Goal: Ask a question

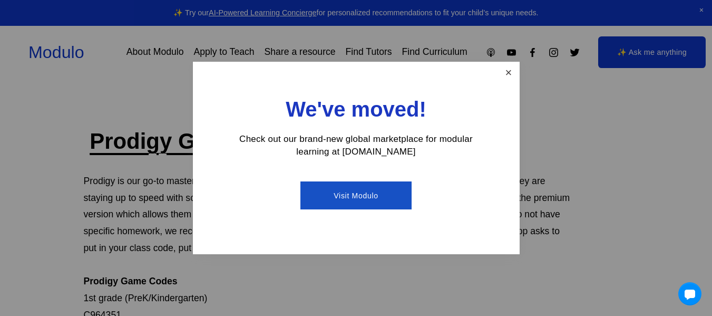
drag, startPoint x: 502, startPoint y: 60, endPoint x: 507, endPoint y: 67, distance: 8.3
click at [507, 67] on div "We've moved! Check out our brand-new global marketplace for modular learning at…" at bounding box center [356, 158] width 712 height 316
click at [513, 69] on link "Close" at bounding box center [508, 72] width 18 height 18
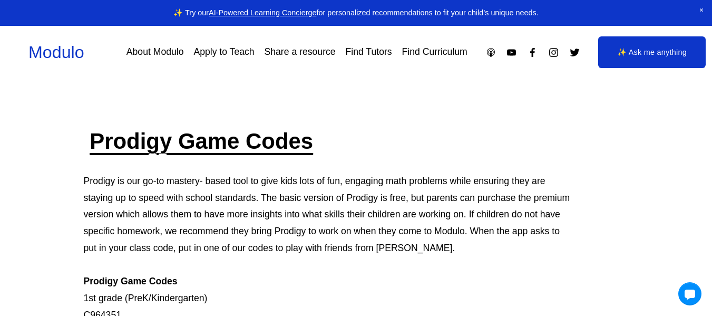
drag, startPoint x: 710, startPoint y: 91, endPoint x: 719, endPoint y: 115, distance: 25.3
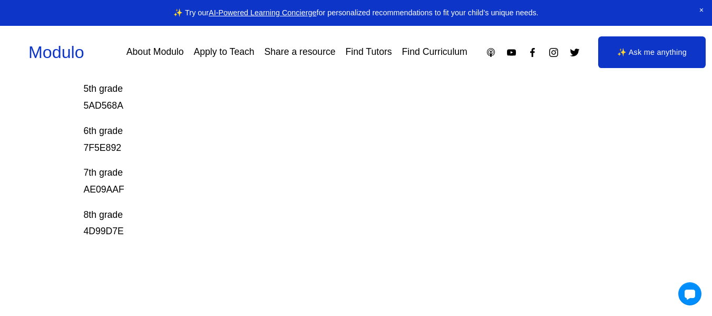
scroll to position [384, 0]
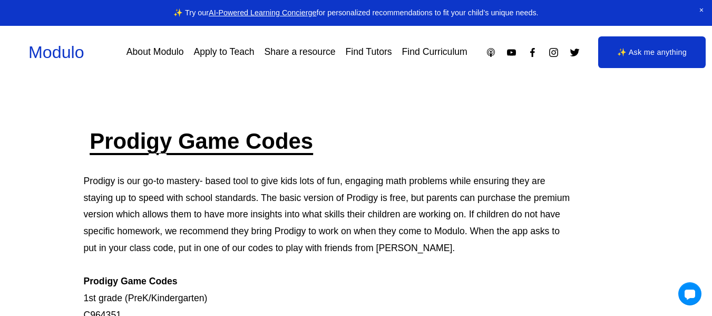
click at [686, 58] on link "✨ Ask me anything" at bounding box center [651, 52] width 107 height 32
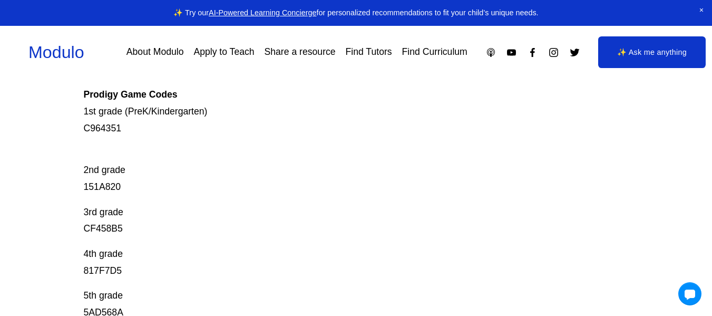
scroll to position [234, 0]
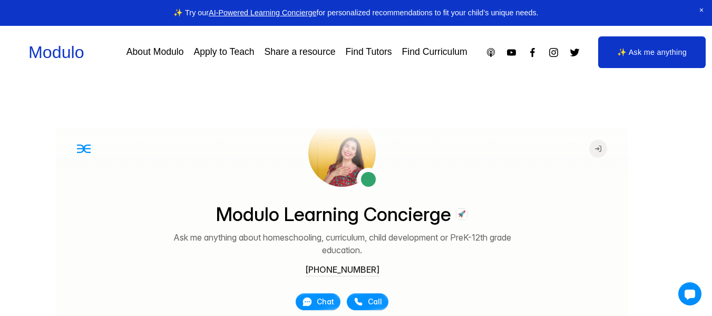
scroll to position [73, 0]
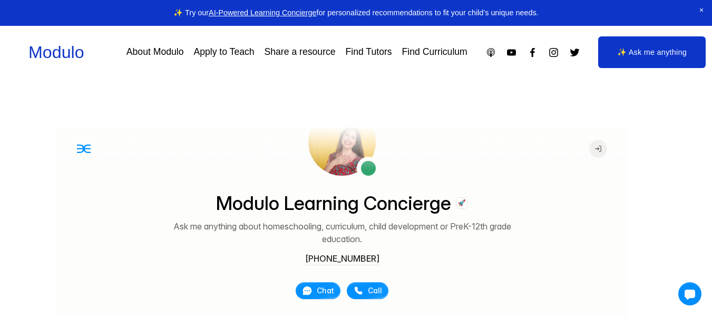
drag, startPoint x: 623, startPoint y: 162, endPoint x: 686, endPoint y: 372, distance: 220.2
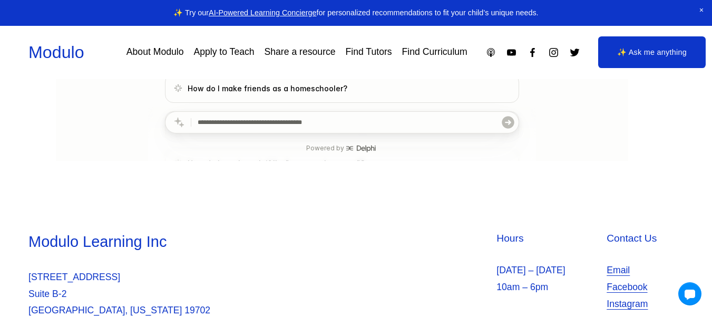
scroll to position [367, 0]
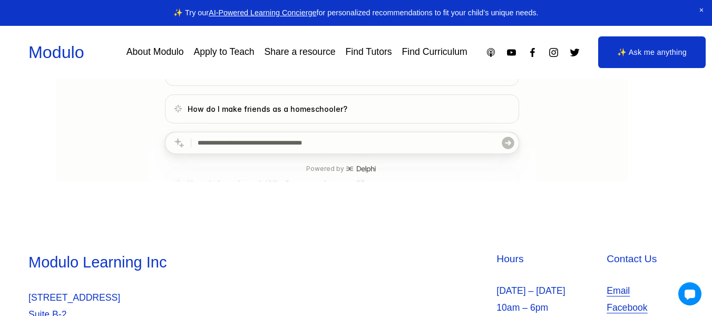
click at [703, 5] on span "Close Announcement" at bounding box center [701, 10] width 21 height 21
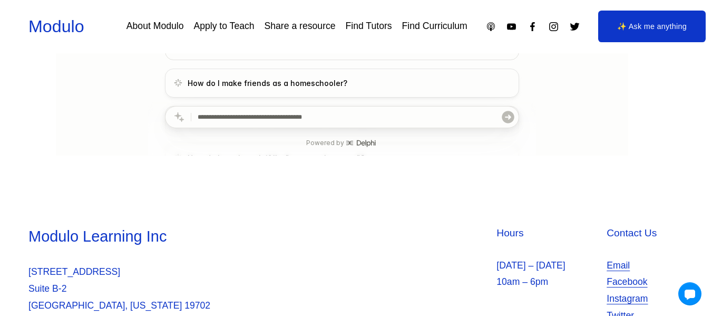
click at [346, 87] on span "How do I make friends as a homeschooler?" at bounding box center [342, 83] width 336 height 11
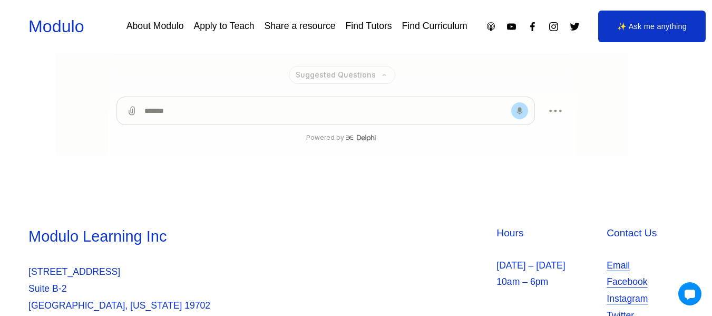
scroll to position [171, 0]
